Goal: Task Accomplishment & Management: Complete application form

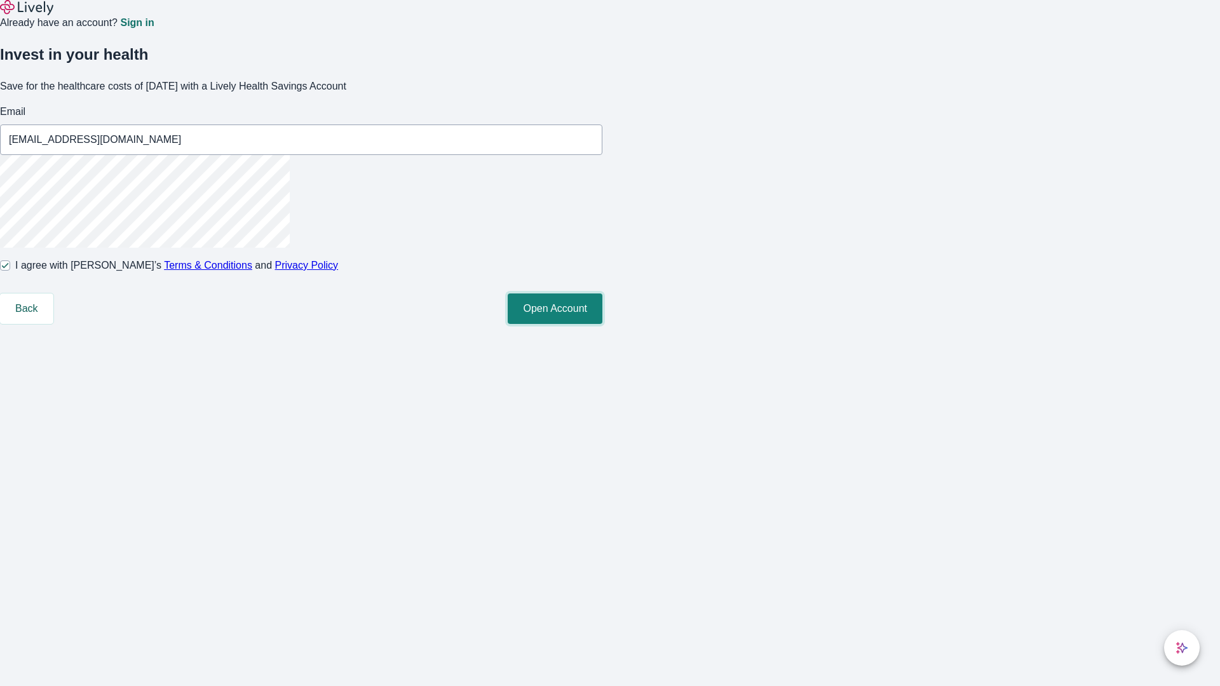
click at [602, 324] on button "Open Account" at bounding box center [555, 308] width 95 height 30
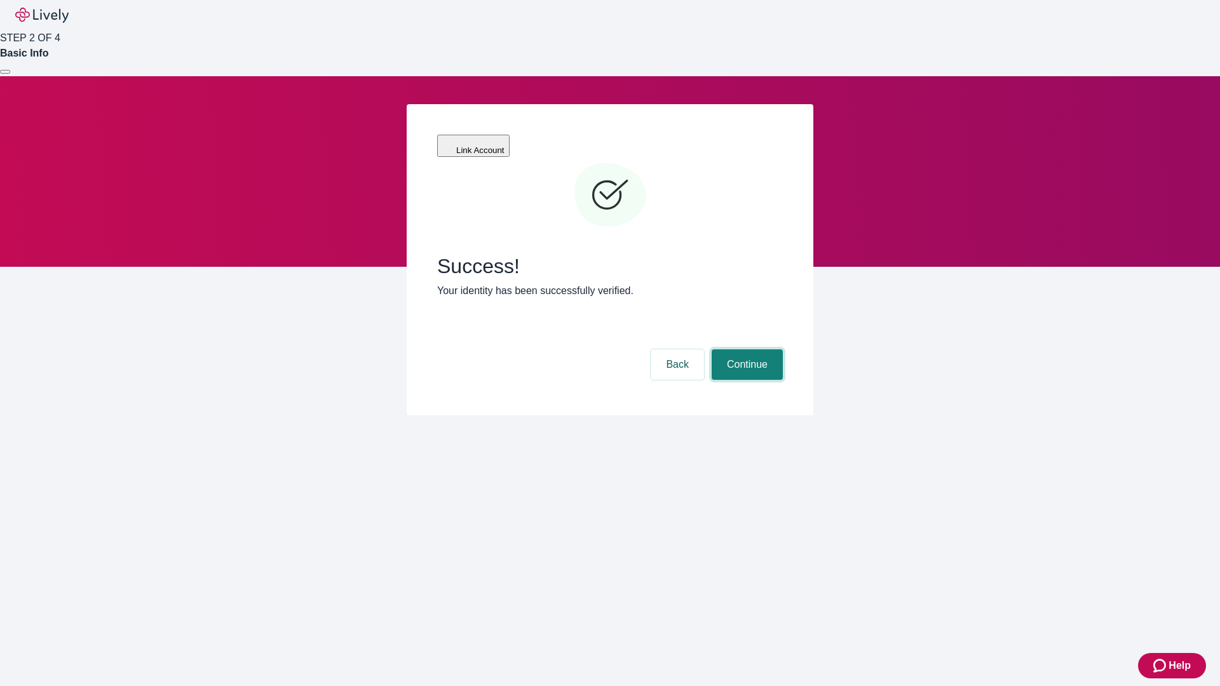
click at [745, 349] on button "Continue" at bounding box center [747, 364] width 71 height 30
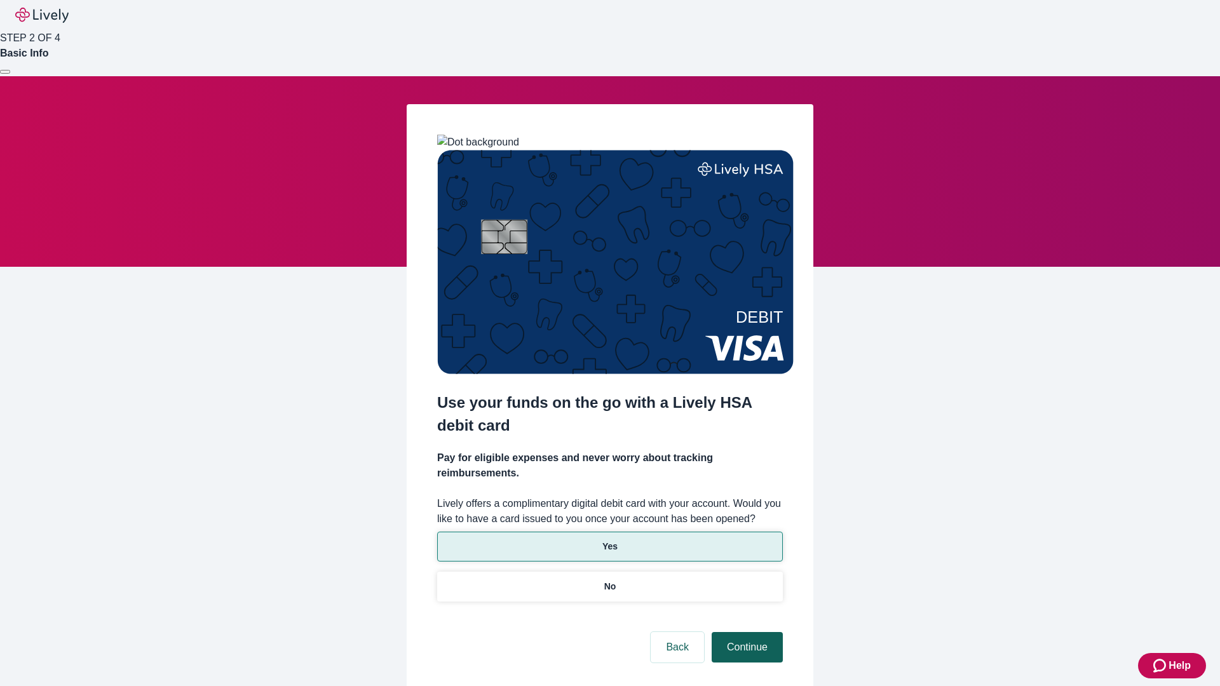
click at [609, 580] on p "No" at bounding box center [610, 586] width 12 height 13
click at [745, 632] on button "Continue" at bounding box center [747, 647] width 71 height 30
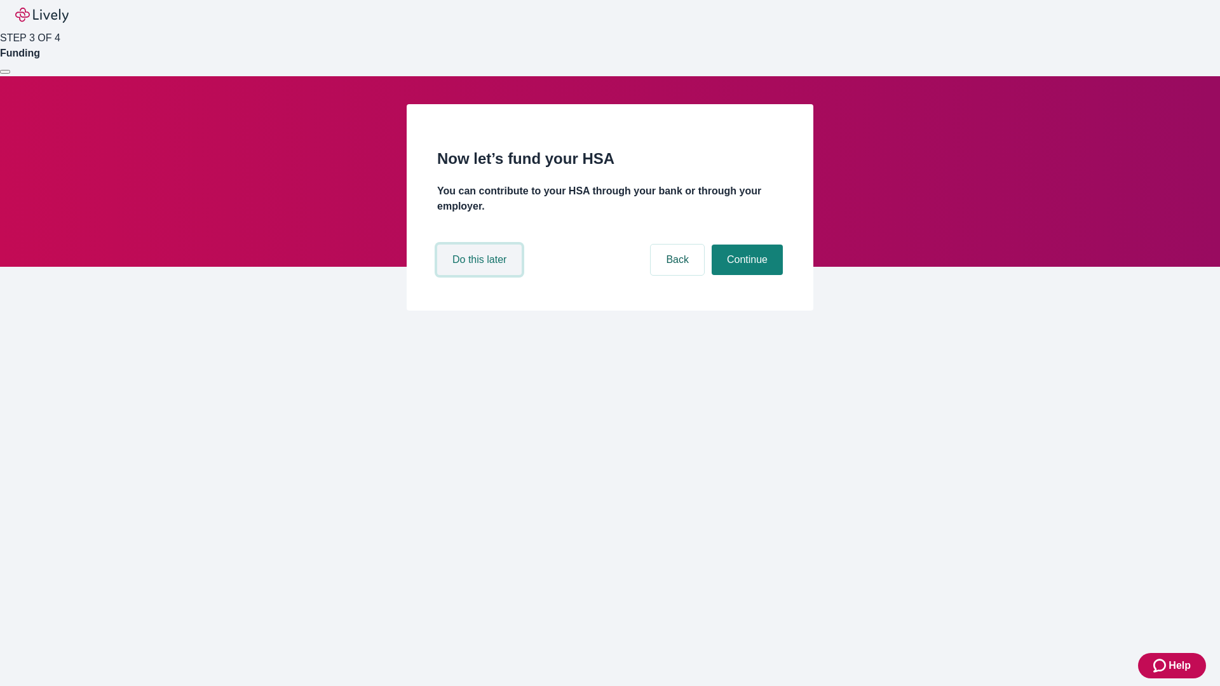
click at [481, 275] on button "Do this later" at bounding box center [479, 260] width 84 height 30
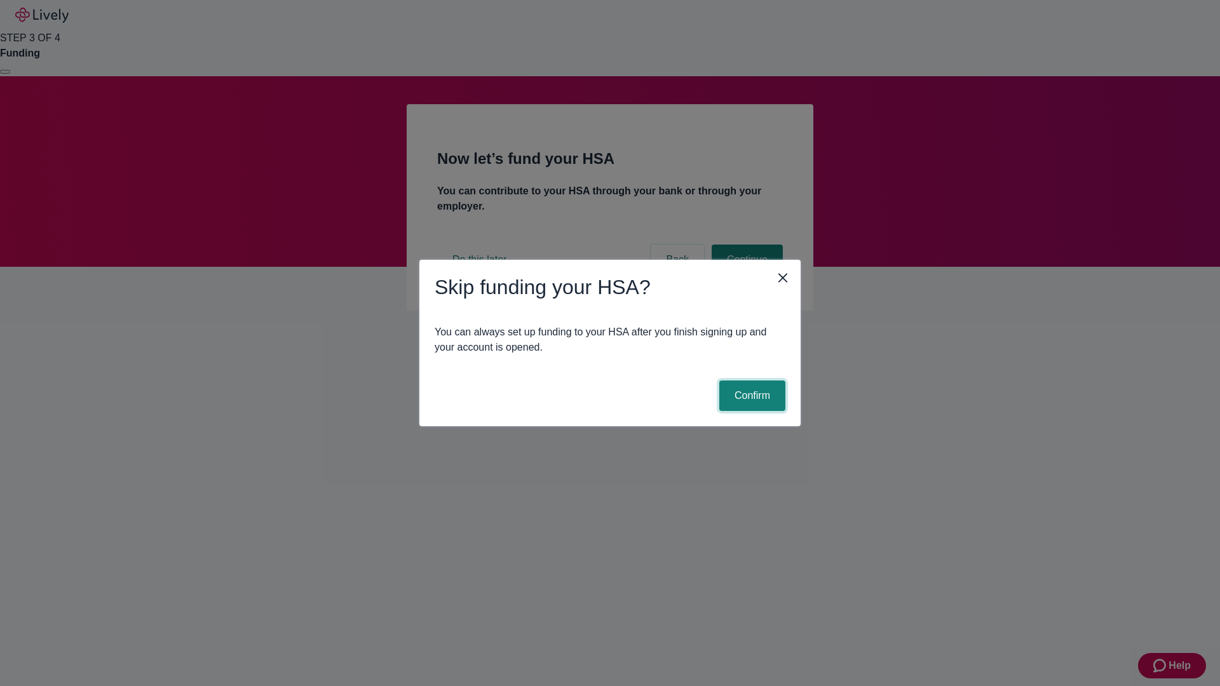
click at [750, 396] on button "Confirm" at bounding box center [752, 396] width 66 height 30
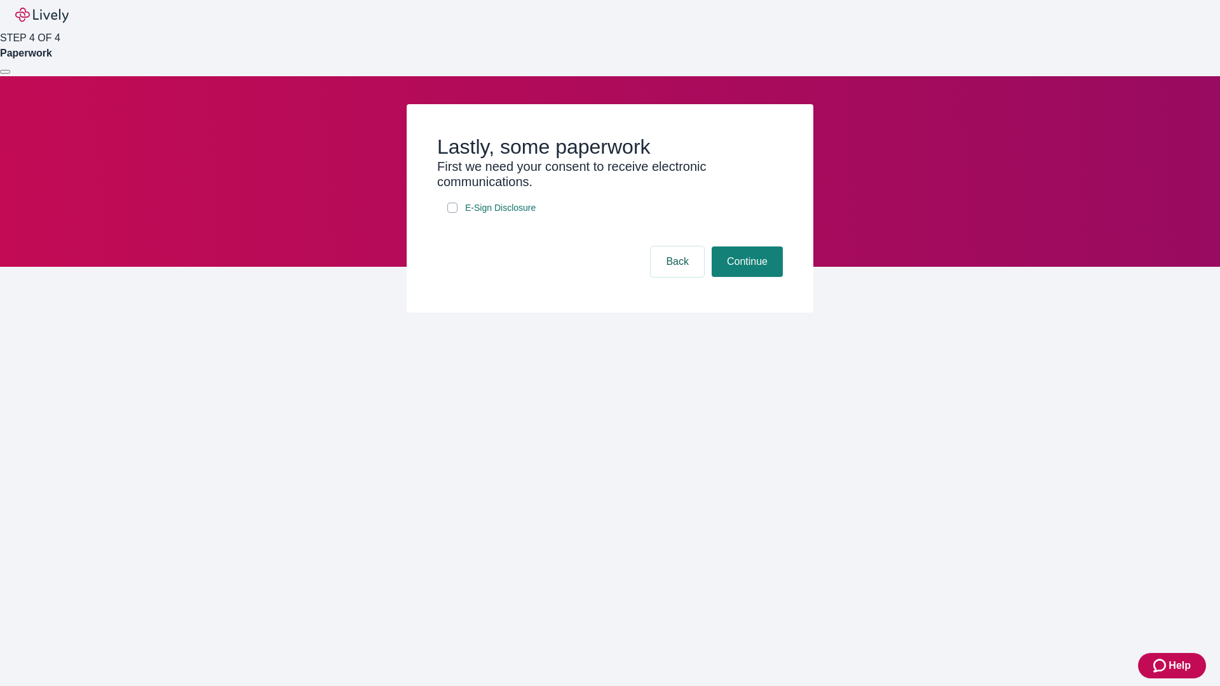
click at [452, 213] on input "E-Sign Disclosure" at bounding box center [452, 208] width 10 height 10
checkbox input "true"
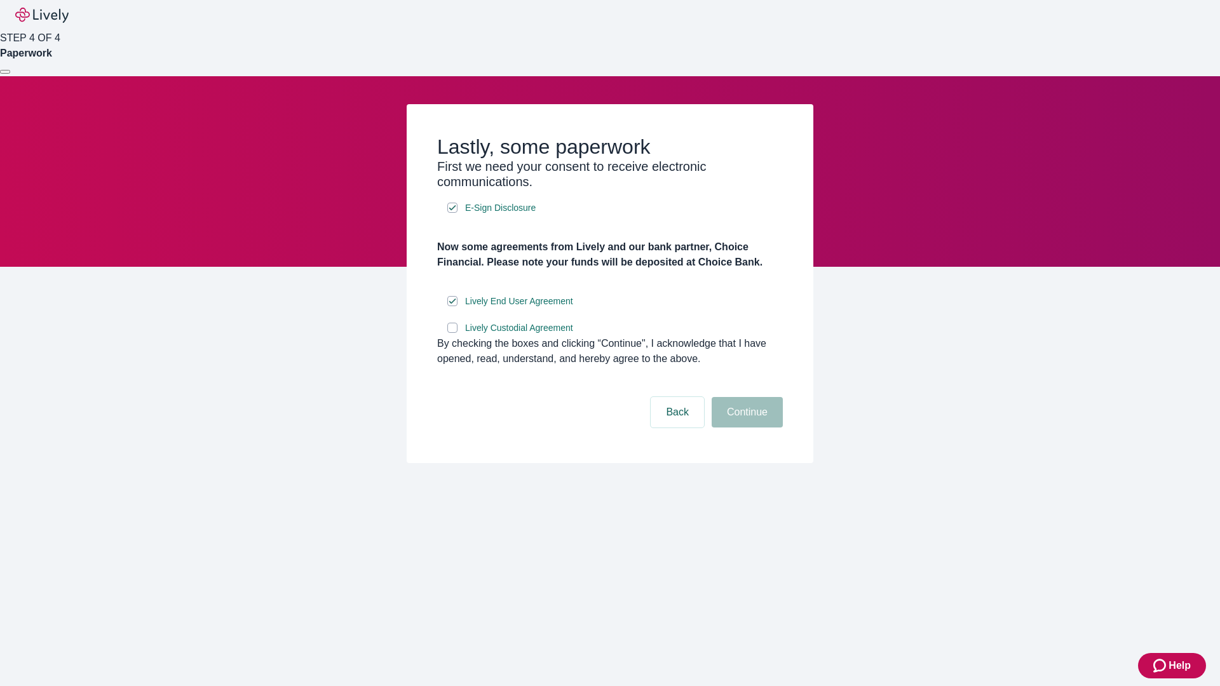
click at [452, 333] on input "Lively Custodial Agreement" at bounding box center [452, 328] width 10 height 10
checkbox input "true"
click at [745, 428] on button "Continue" at bounding box center [747, 412] width 71 height 30
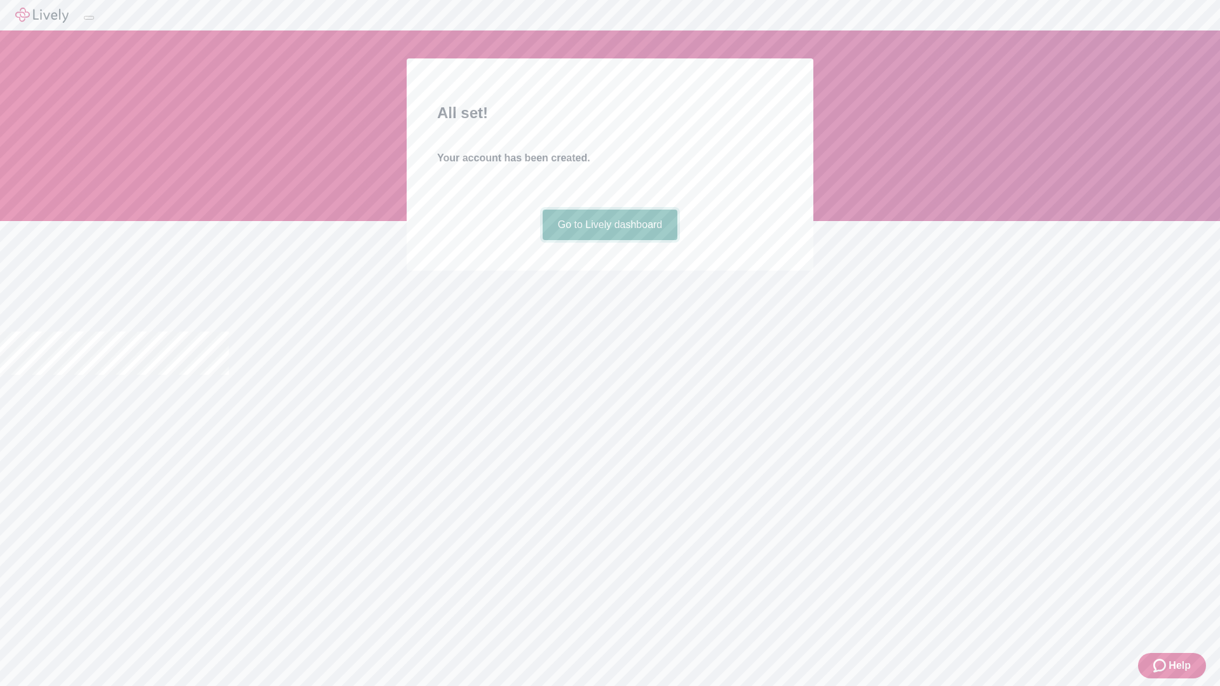
click at [609, 240] on link "Go to Lively dashboard" at bounding box center [610, 225] width 135 height 30
